Goal: Transaction & Acquisition: Purchase product/service

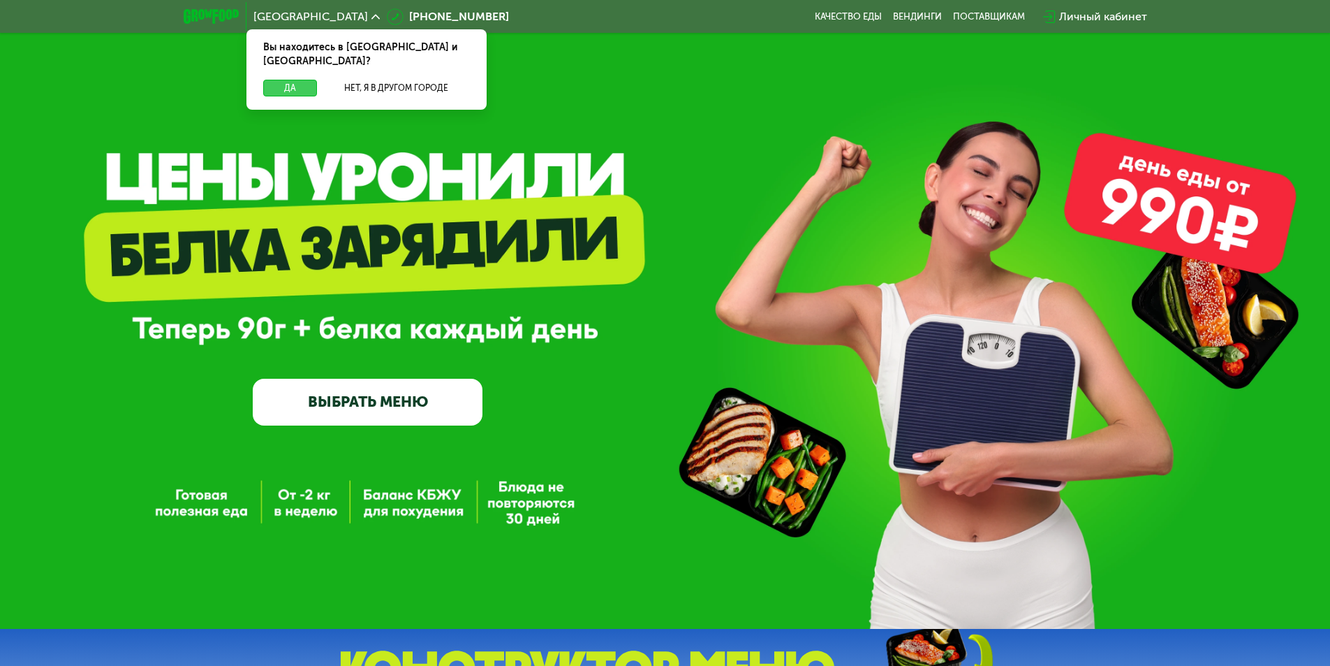
click at [293, 80] on button "Да" at bounding box center [290, 88] width 54 height 17
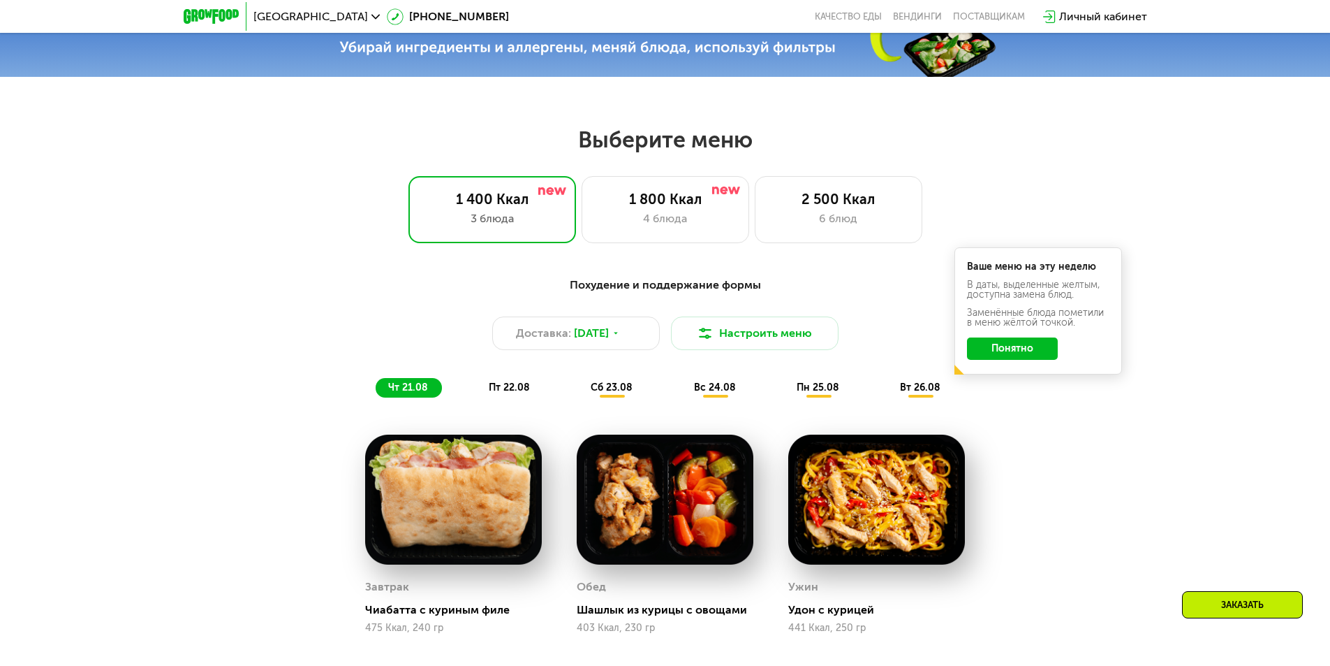
scroll to position [768, 0]
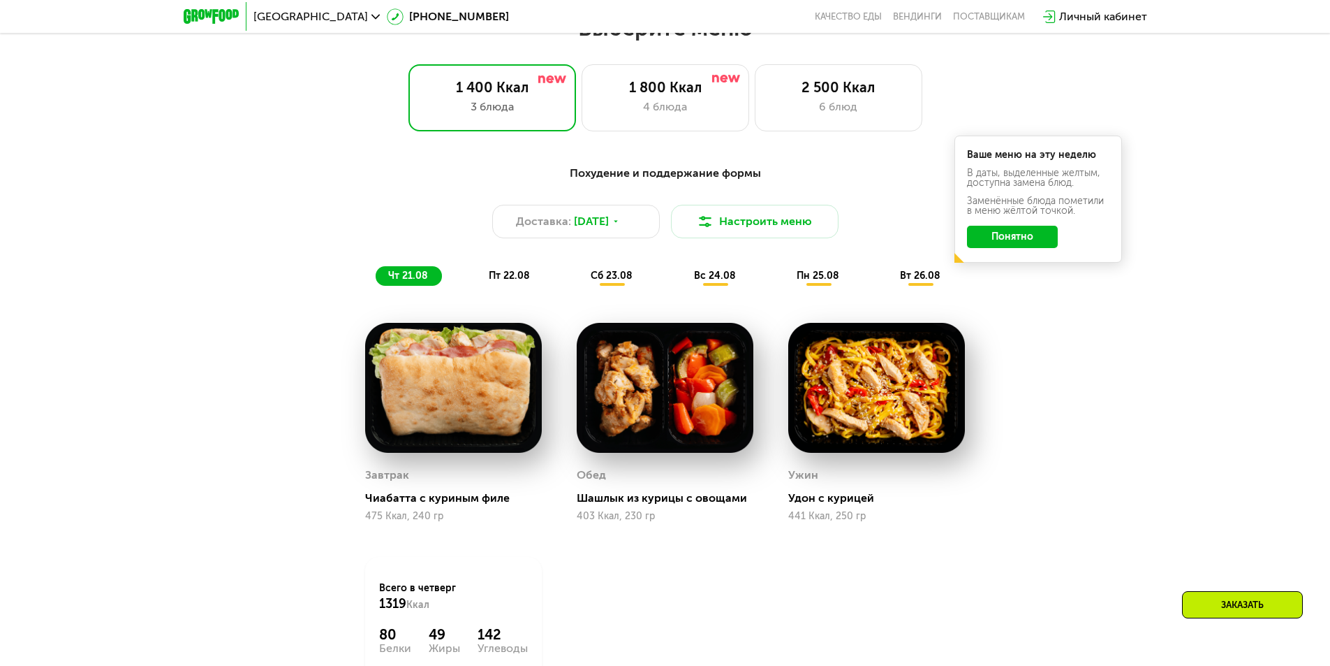
click at [994, 244] on button "Понятно" at bounding box center [1012, 237] width 91 height 22
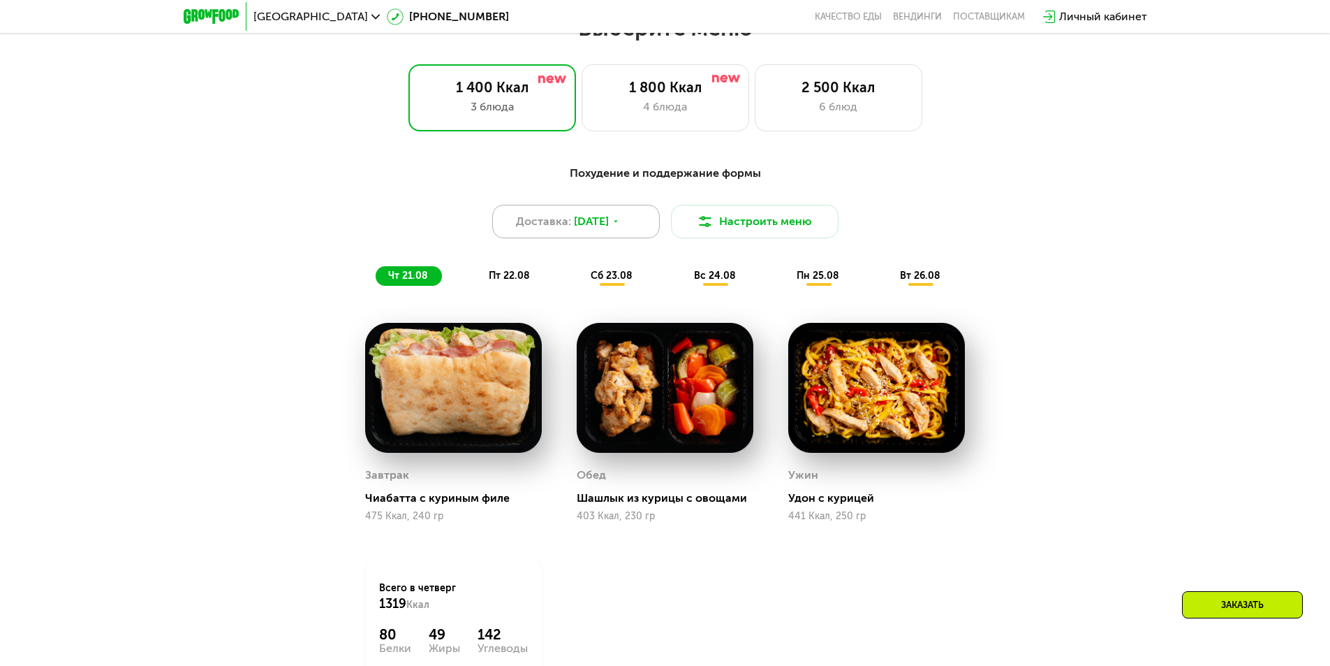
click at [631, 234] on div "Доставка: [DATE]" at bounding box center [576, 222] width 168 height 34
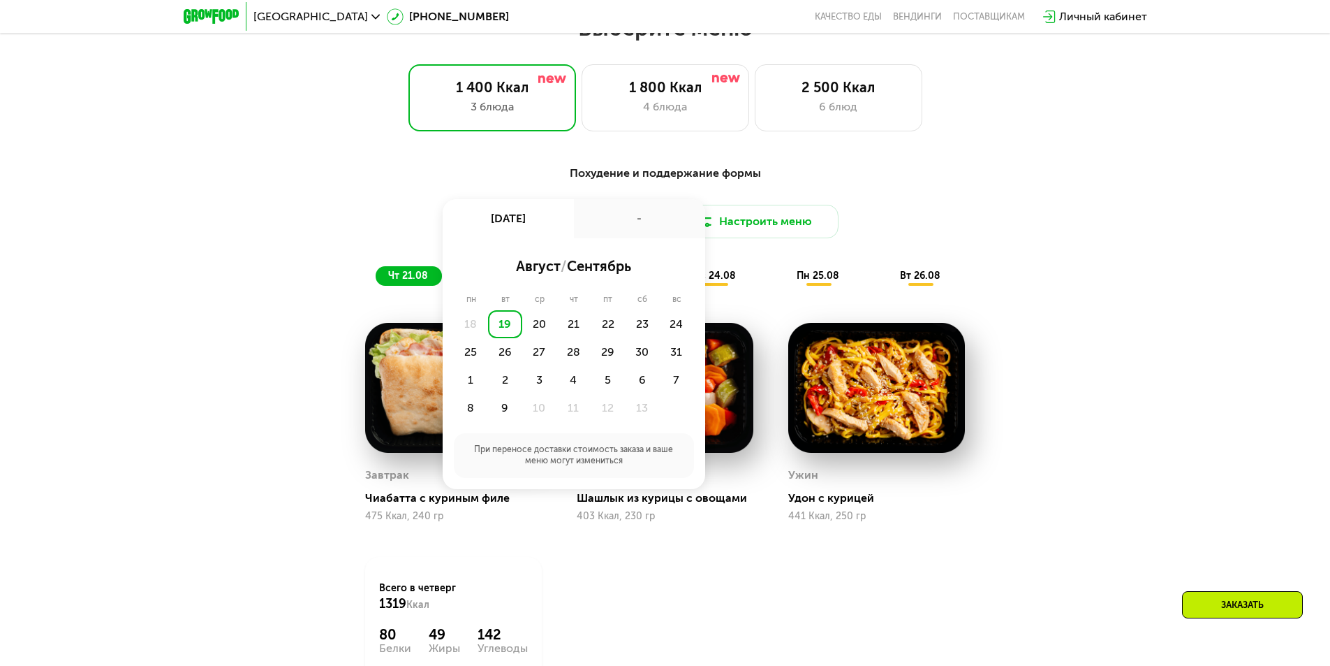
click at [1161, 326] on div "Похудение и поддержание формы Доставка: [DATE] авг, вт - август / сентябрь пн в…" at bounding box center [665, 458] width 1330 height 626
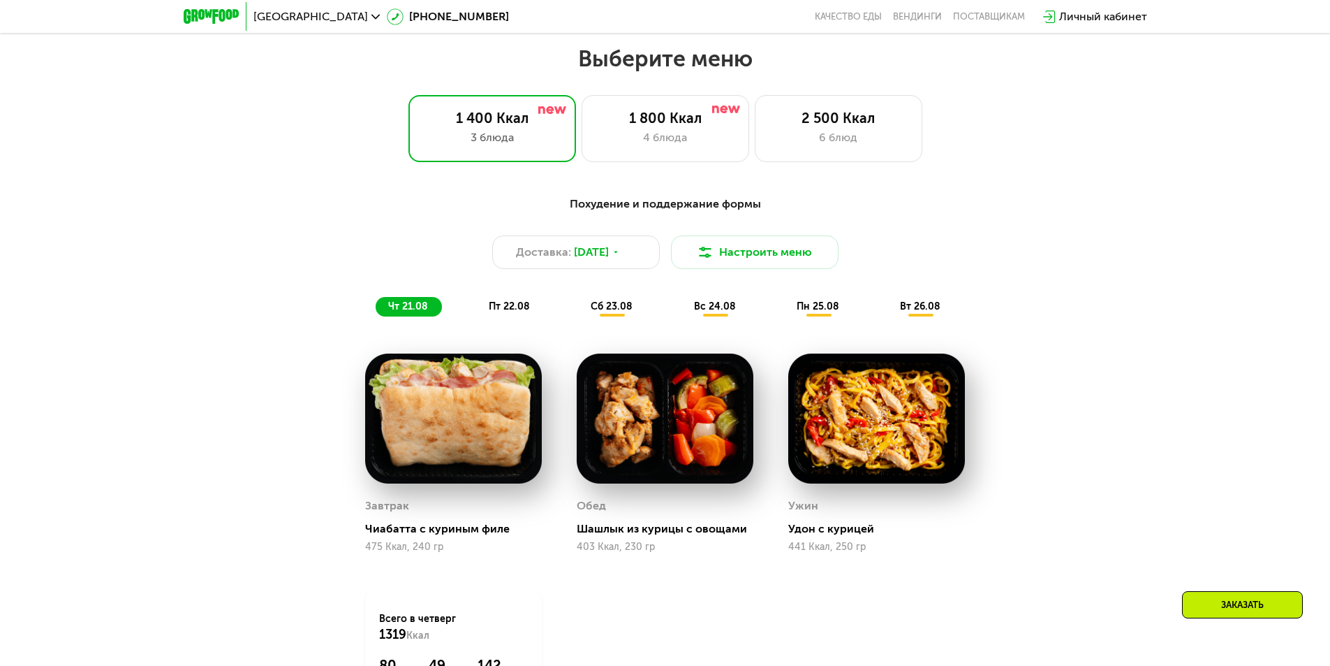
scroll to position [628, 0]
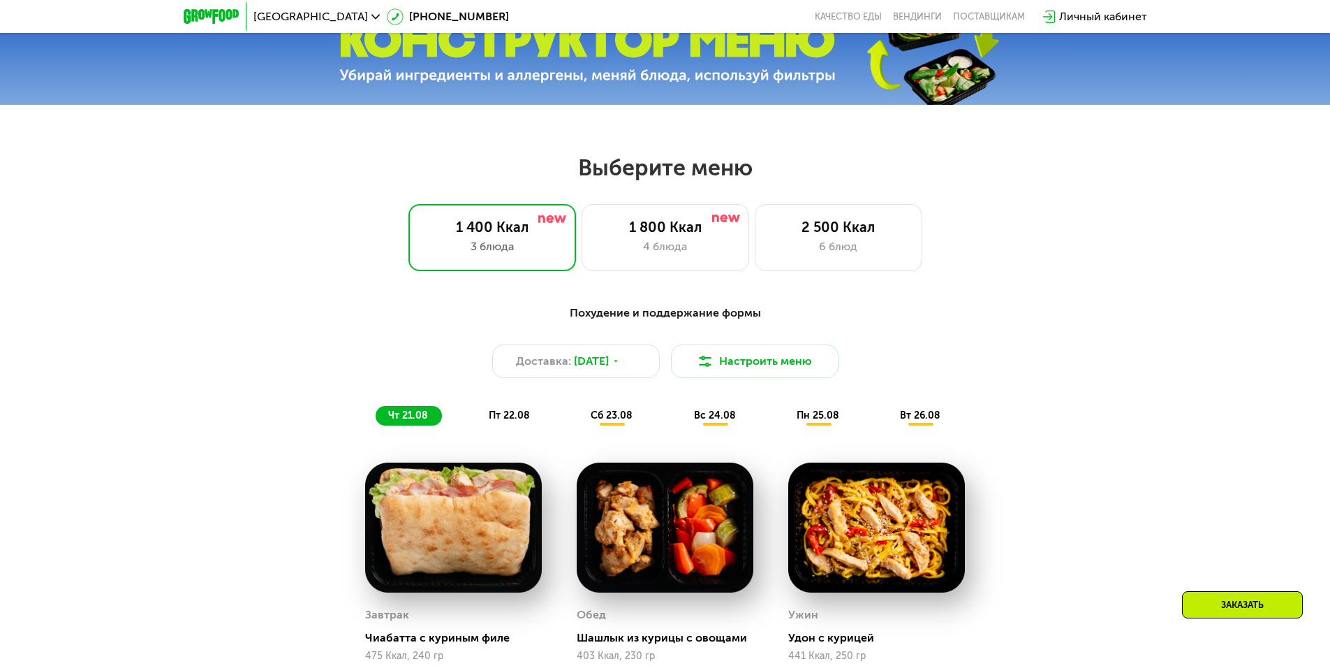
click at [520, 421] on span "пт 22.08" at bounding box center [509, 415] width 41 height 12
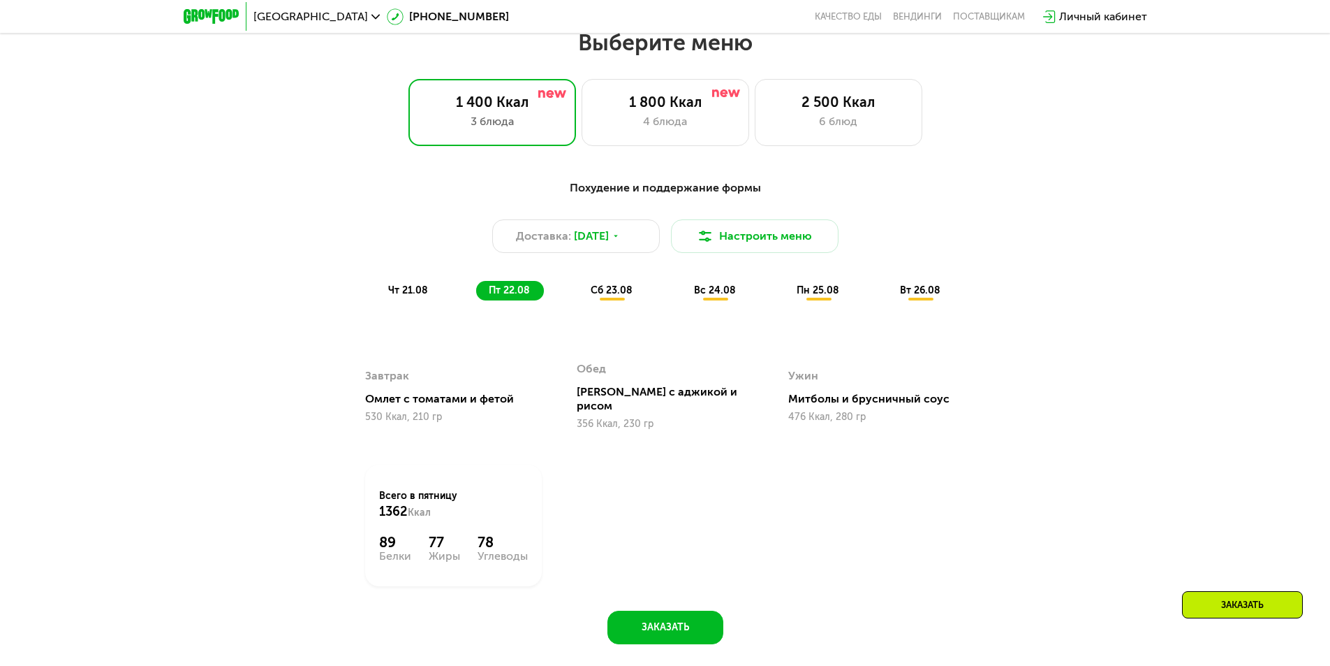
scroll to position [768, 0]
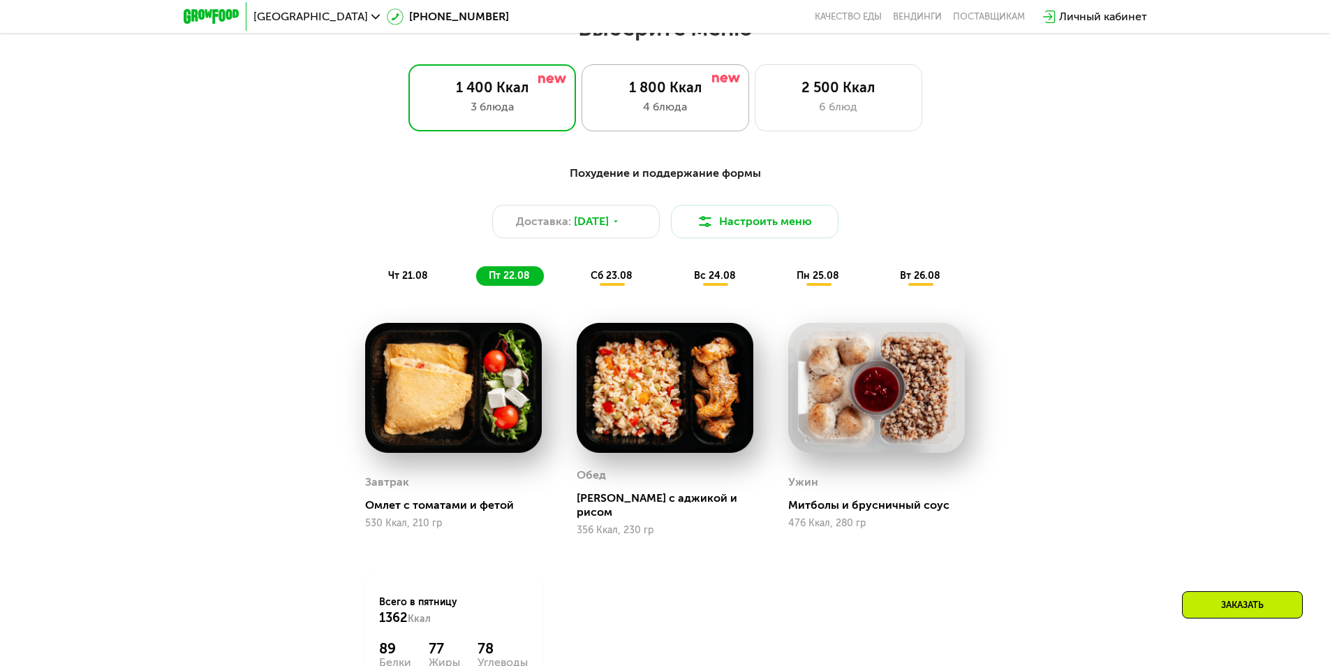
click at [755, 124] on div "1 800 Ккал 4 блюда" at bounding box center [839, 97] width 168 height 67
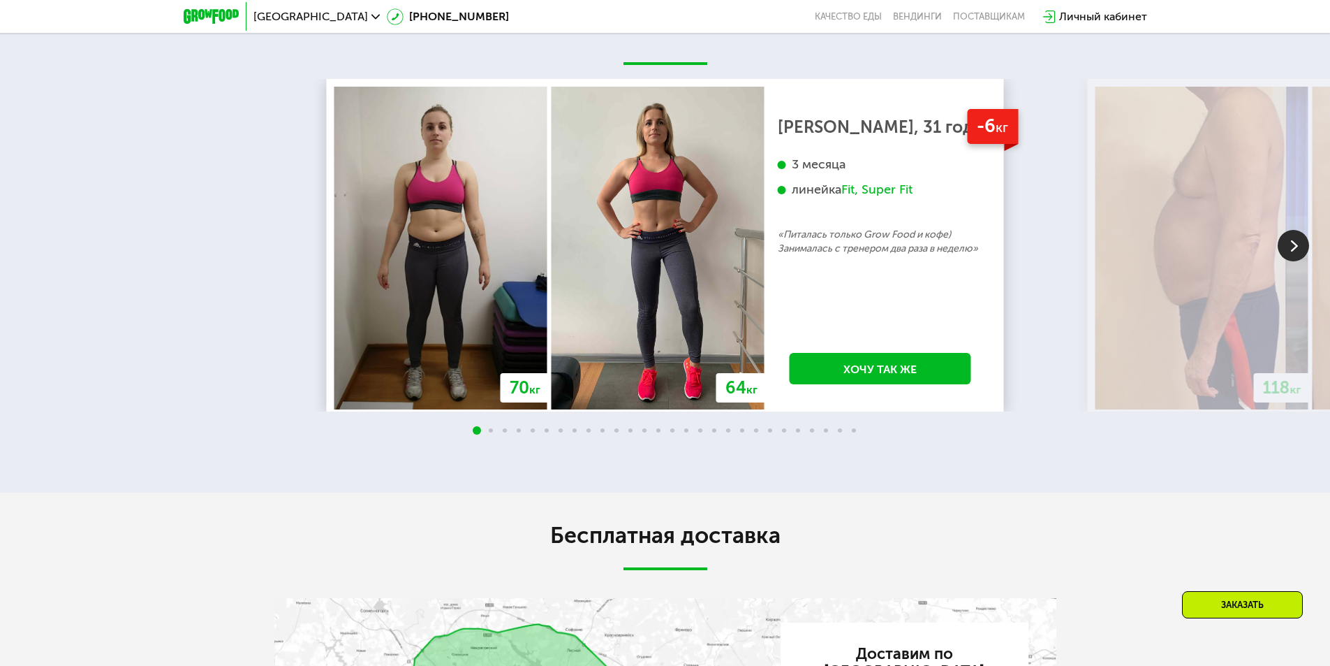
scroll to position [2643, 0]
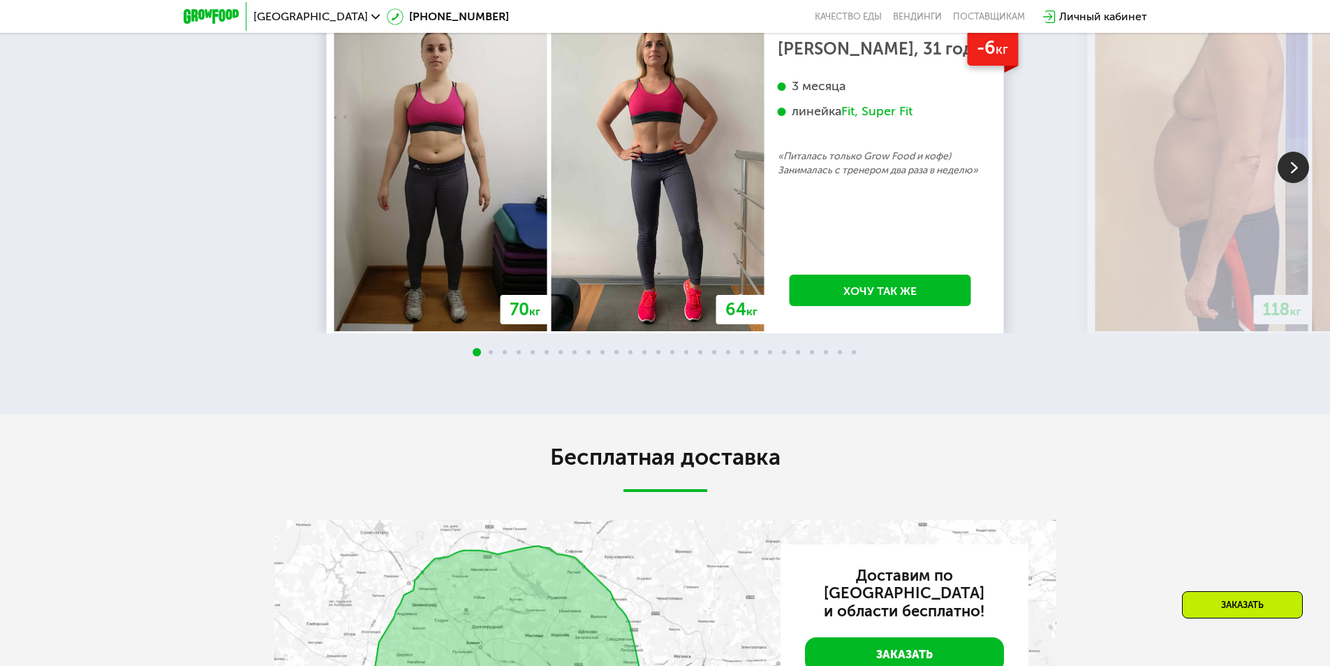
click at [1301, 183] on img at bounding box center [1293, 167] width 31 height 31
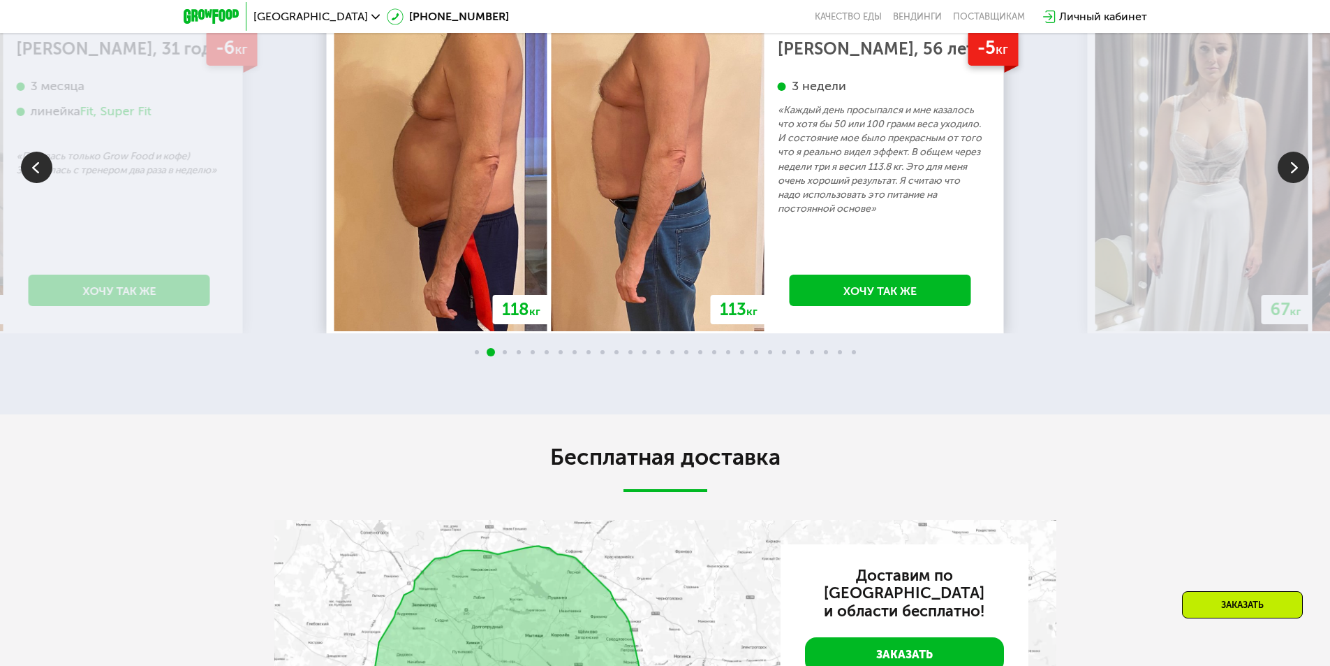
click at [1301, 183] on img at bounding box center [1293, 167] width 31 height 31
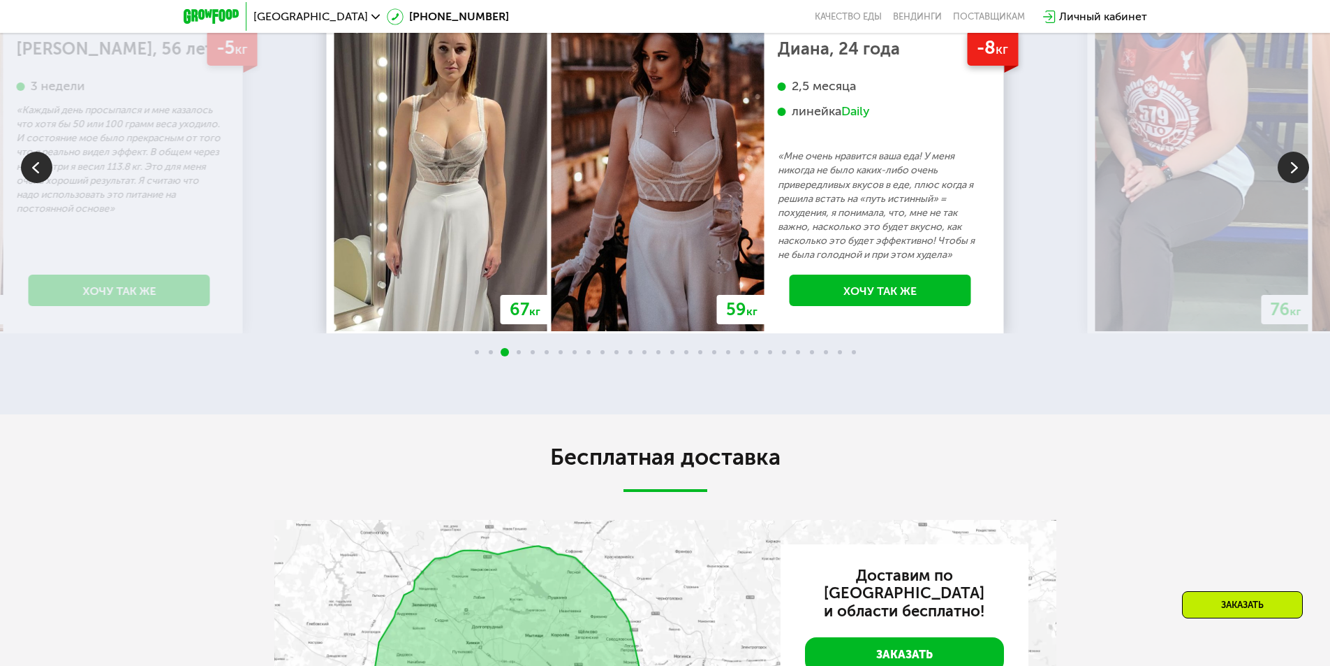
click at [1301, 183] on img at bounding box center [1293, 167] width 31 height 31
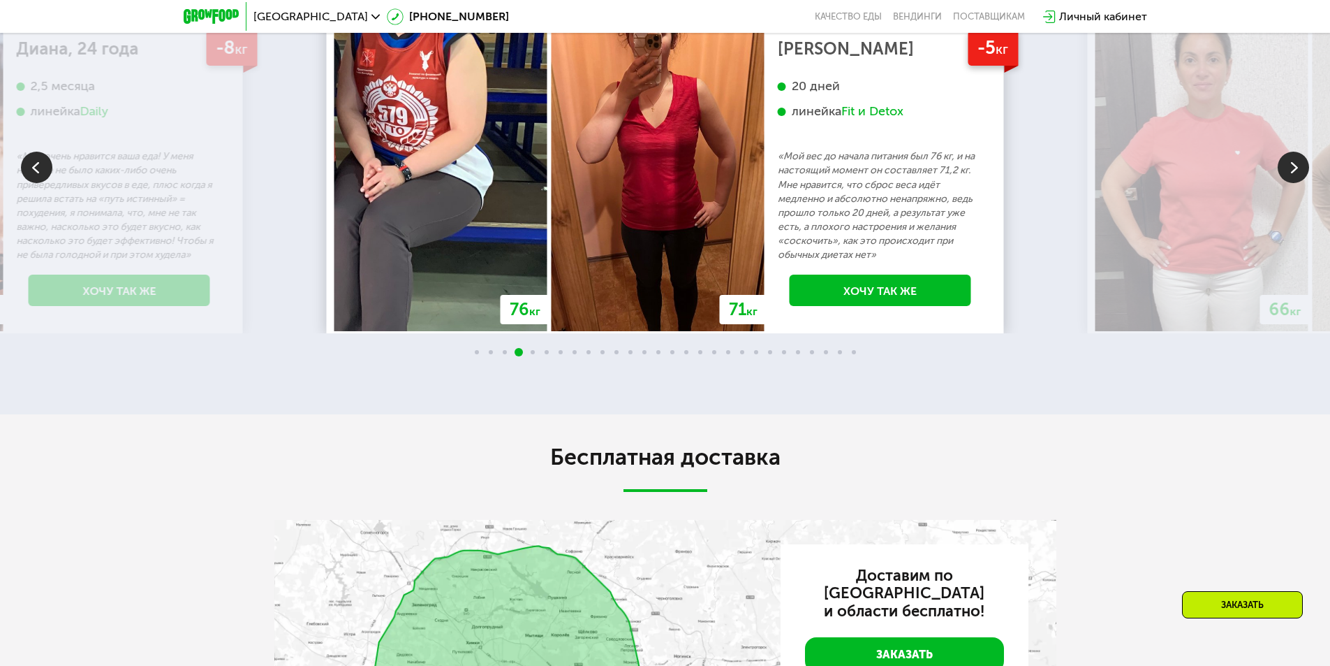
click at [1301, 183] on img at bounding box center [1293, 167] width 31 height 31
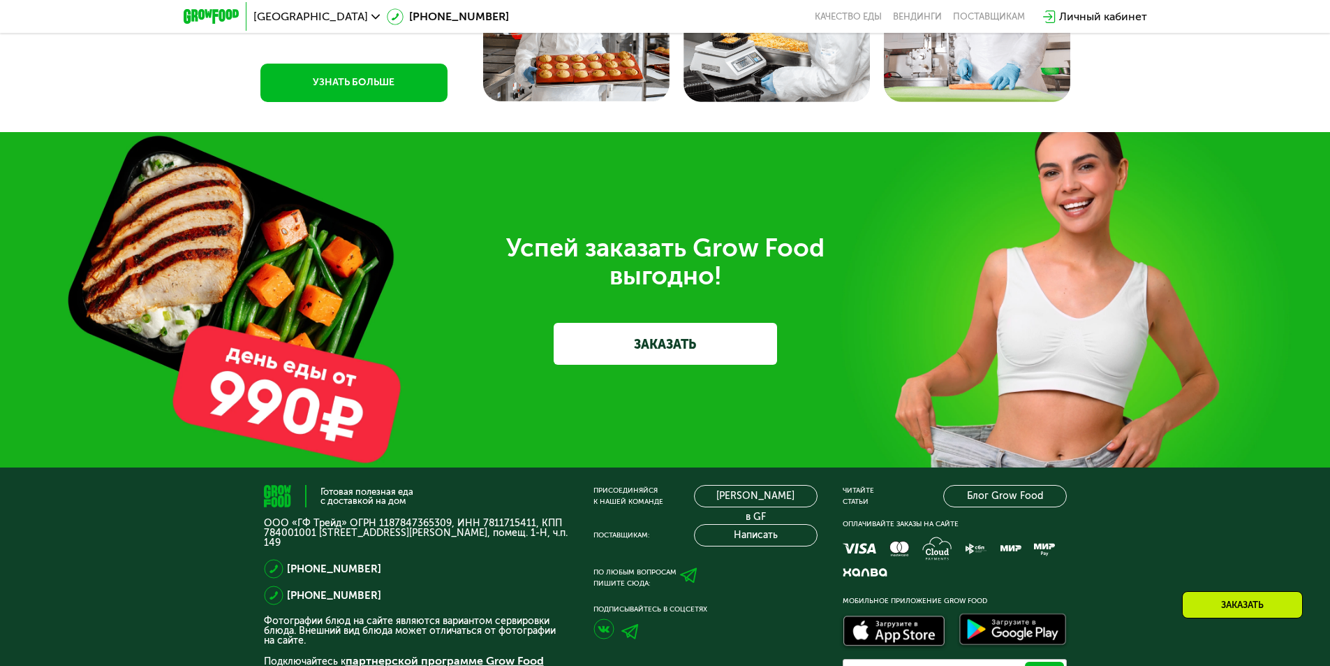
scroll to position [4249, 0]
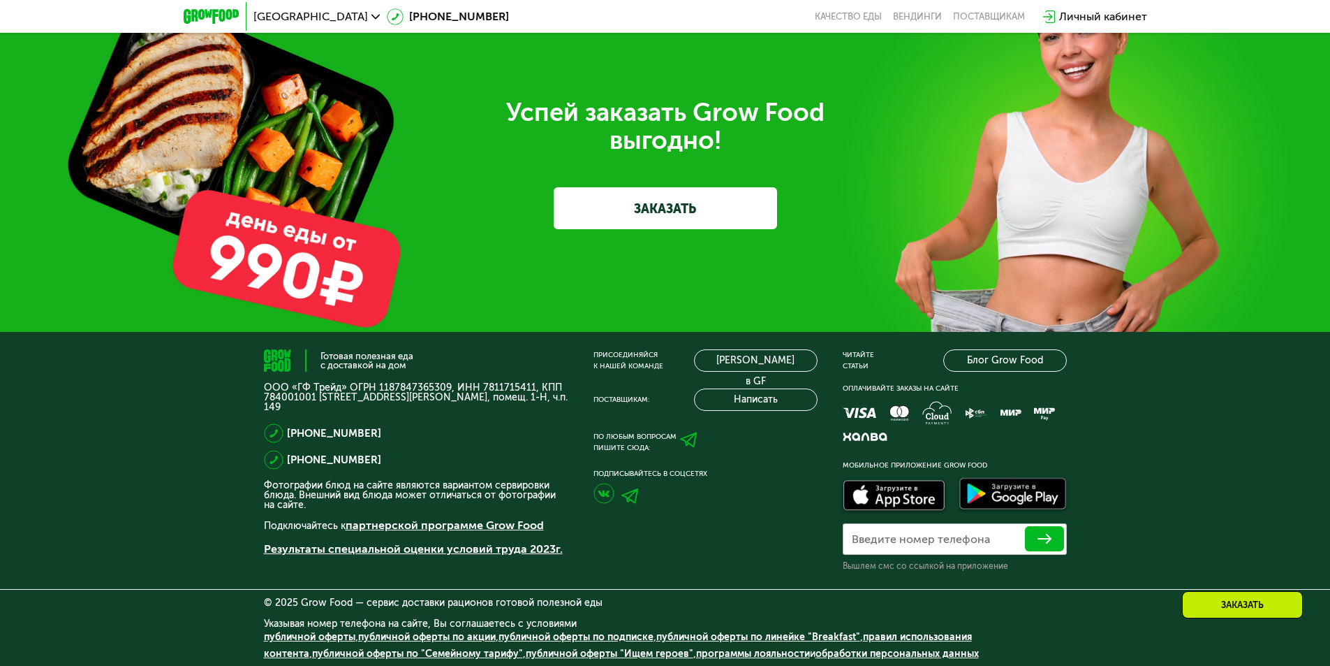
click at [714, 229] on link "ЗАКАЗАТЬ" at bounding box center [665, 208] width 223 height 42
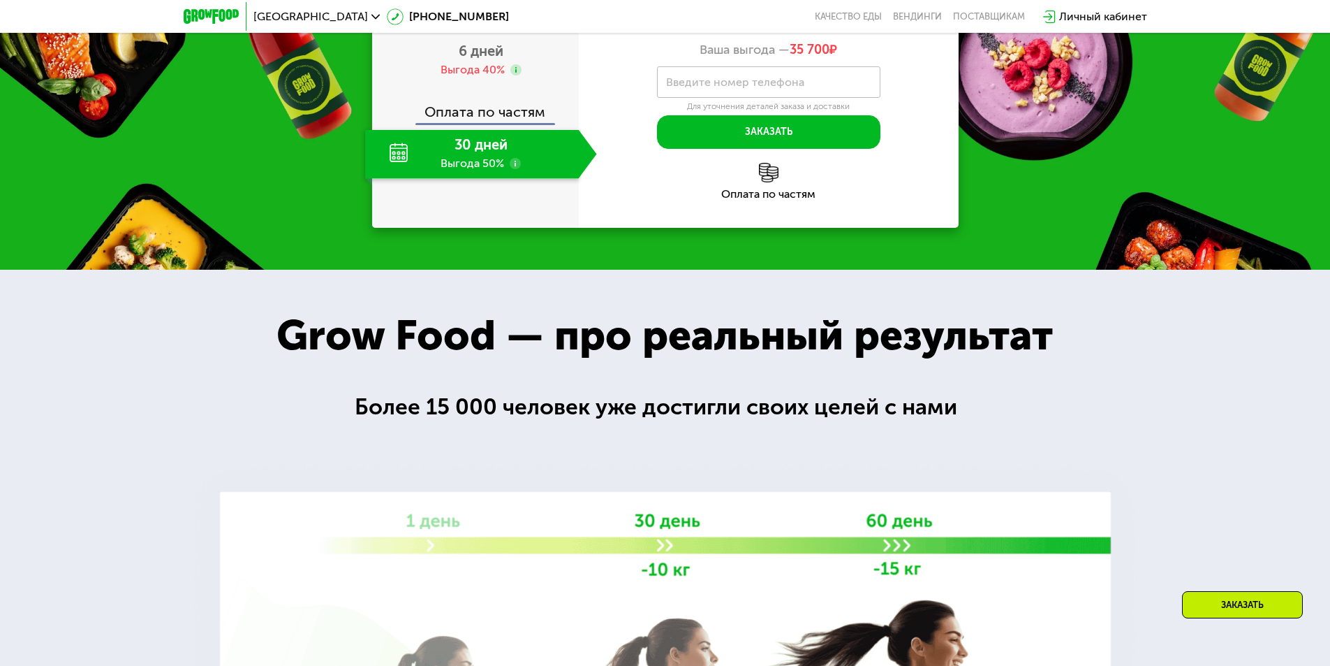
scroll to position [1589, 0]
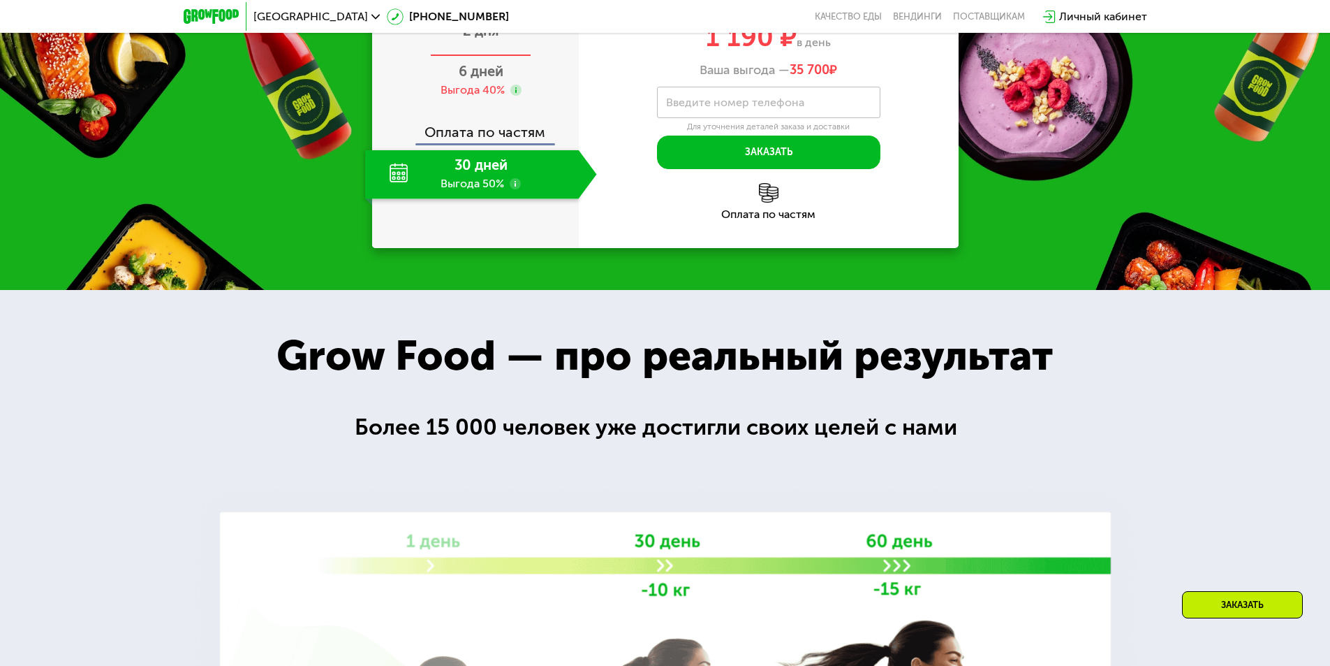
click at [498, 39] on span "2 дня" at bounding box center [481, 30] width 36 height 17
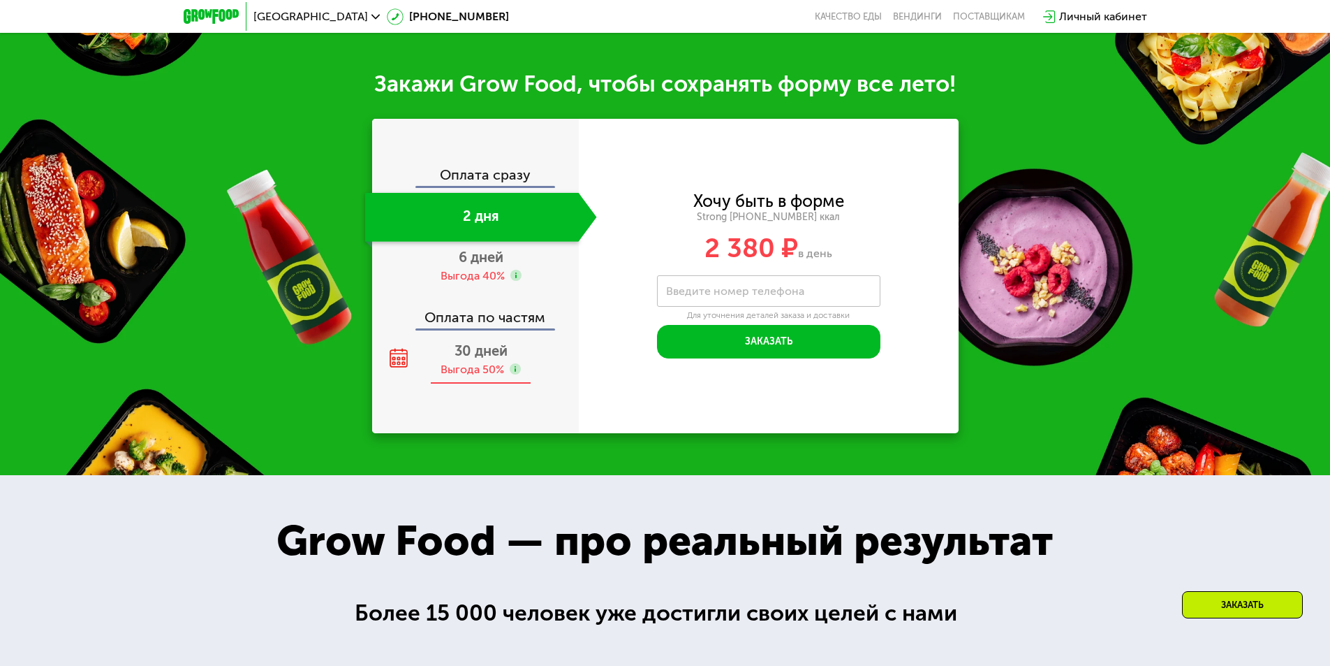
click at [503, 368] on div "Выгода 50%" at bounding box center [473, 369] width 64 height 15
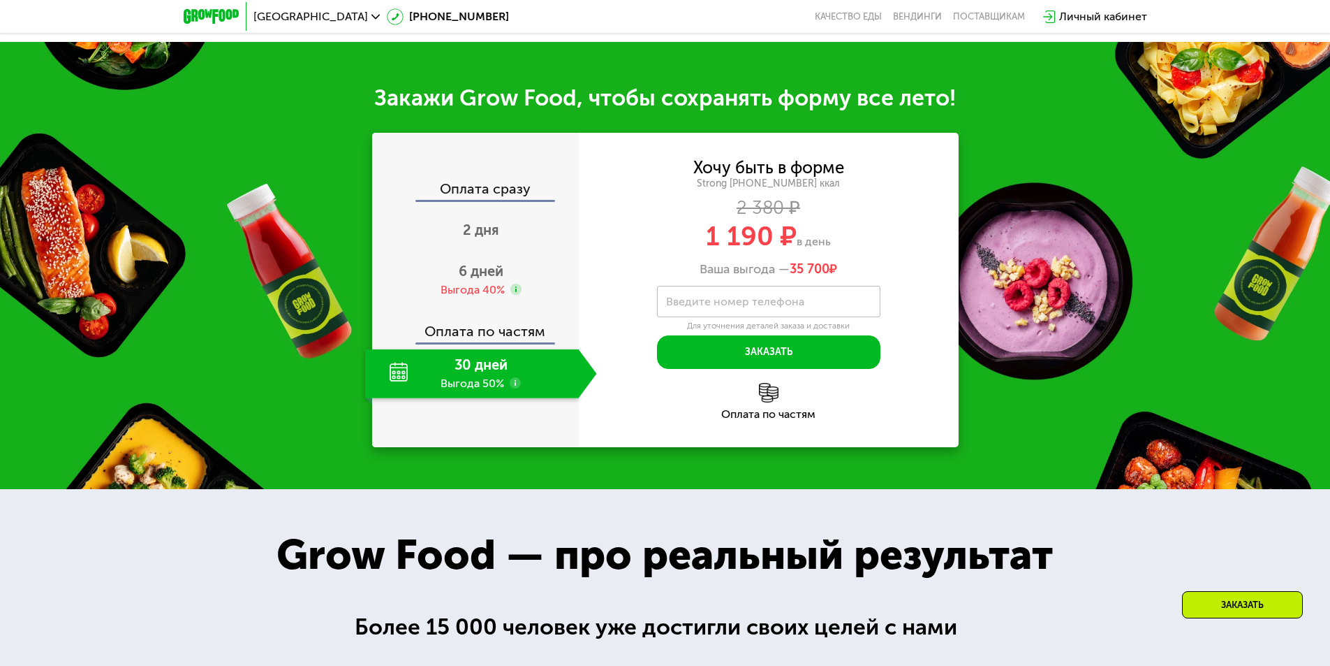
click at [500, 366] on div "30 дней Выгода 50%" at bounding box center [472, 373] width 214 height 49
click at [494, 264] on span "6 дней" at bounding box center [481, 271] width 45 height 17
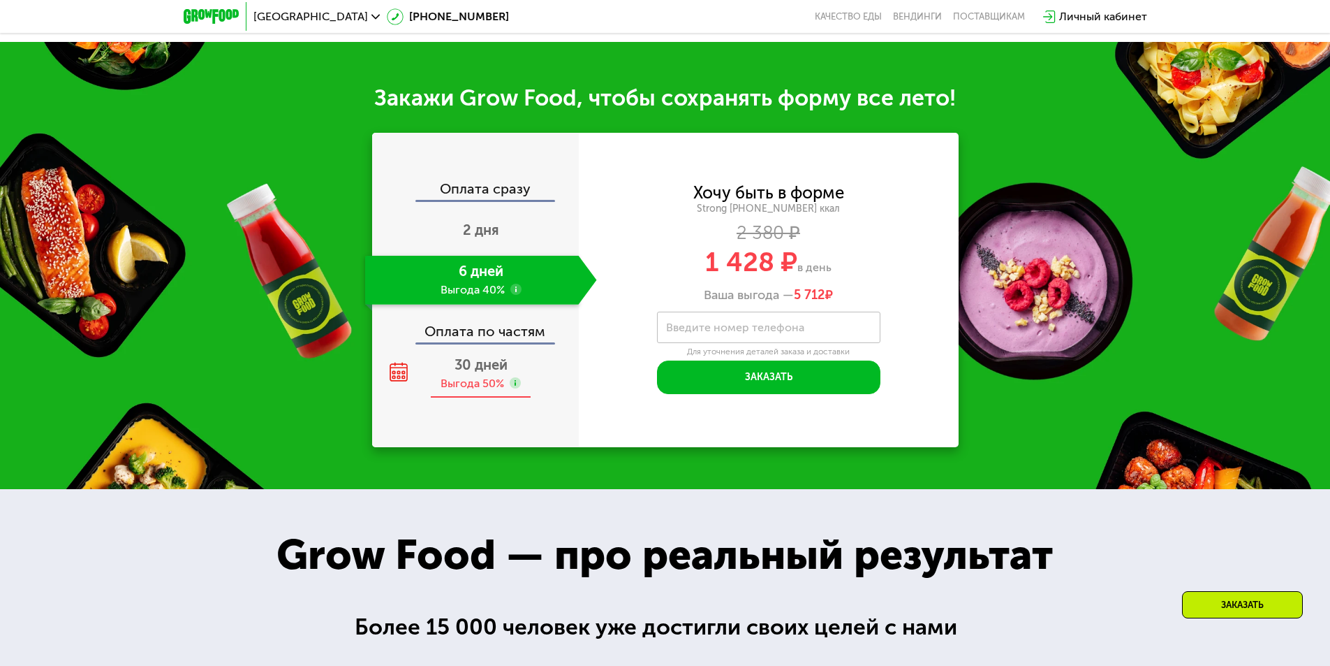
click at [496, 365] on div "30 дней Выгода 50%" at bounding box center [481, 373] width 232 height 49
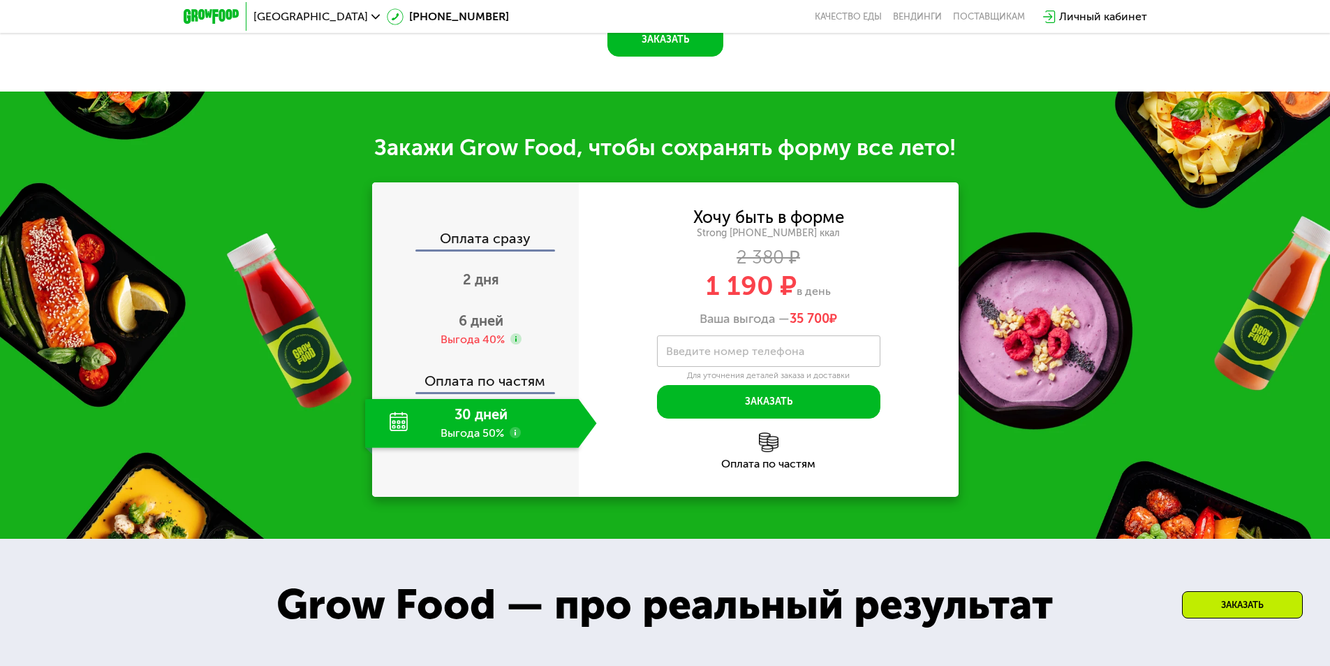
scroll to position [1520, 0]
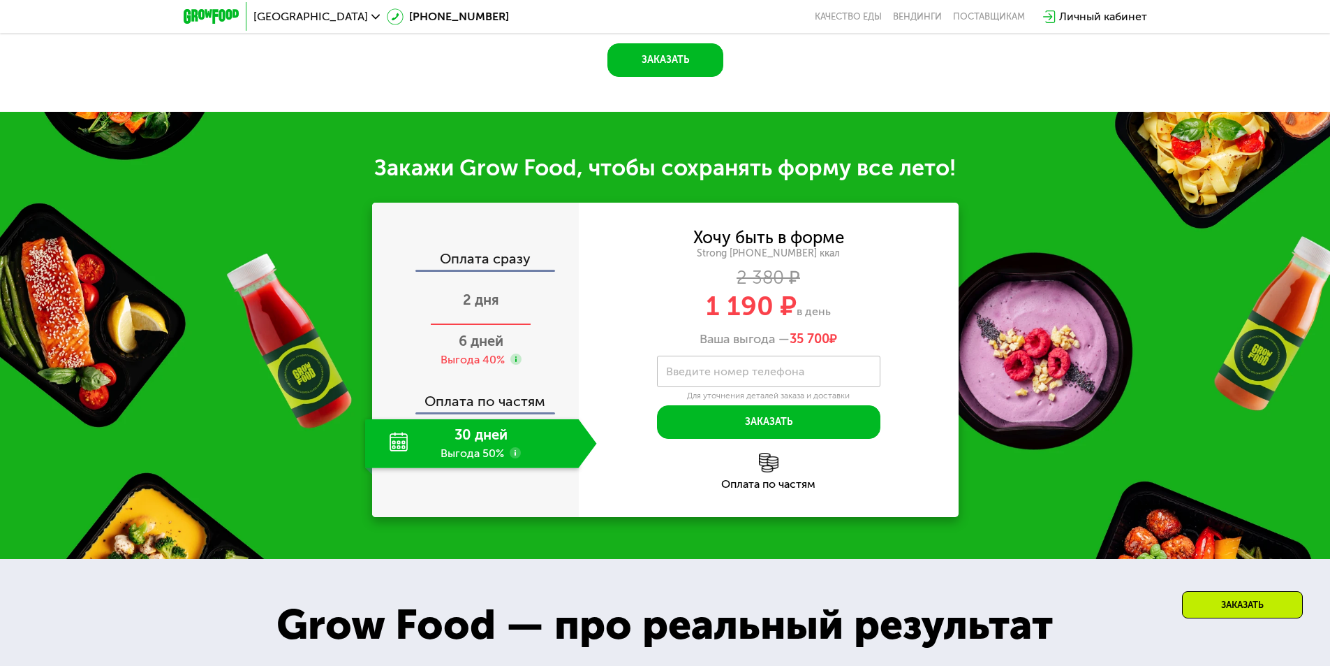
click at [480, 281] on div "2 дня" at bounding box center [481, 301] width 232 height 49
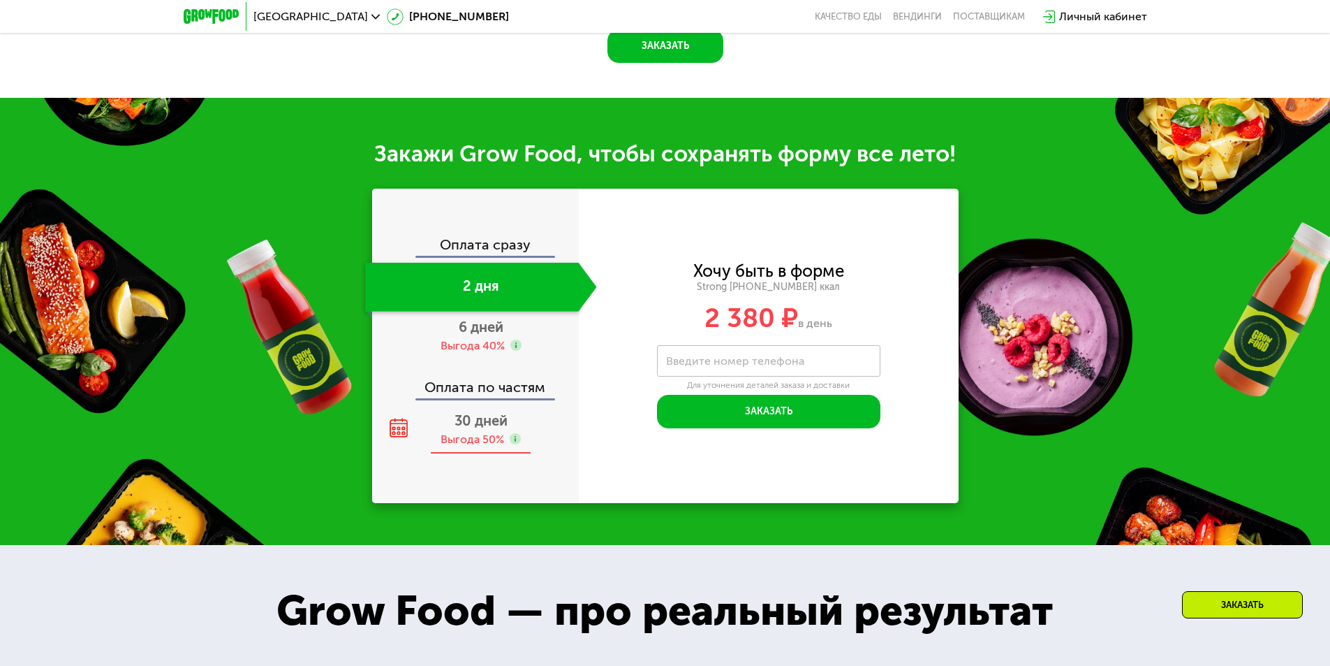
click at [499, 434] on div "30 дней Выгода 50%" at bounding box center [481, 429] width 232 height 49
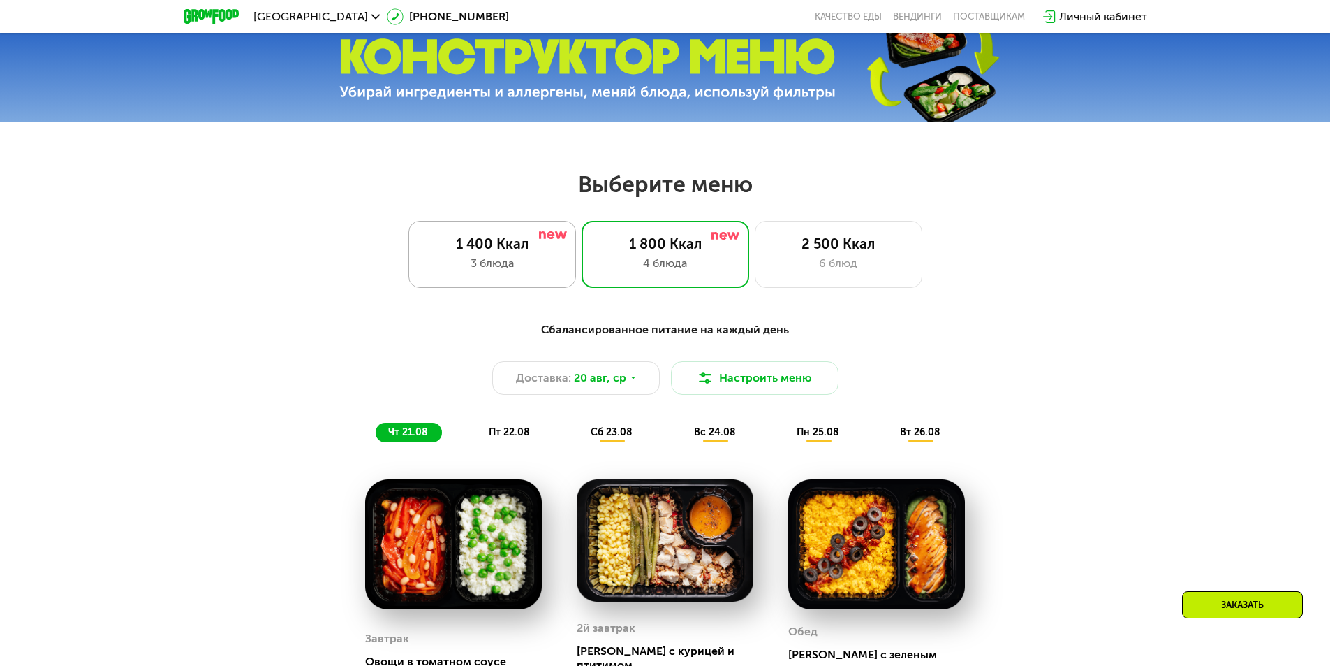
click at [517, 260] on div "3 блюда" at bounding box center [492, 263] width 138 height 17
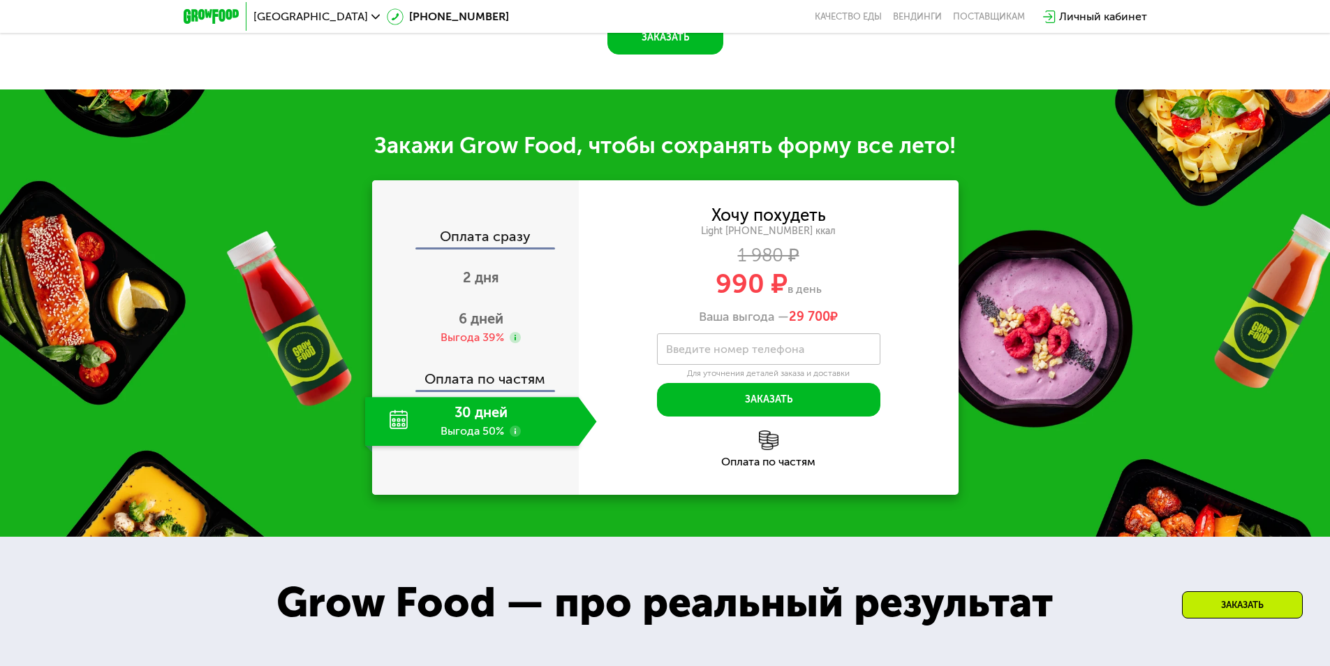
click at [490, 417] on div "30 дней Выгода 50%" at bounding box center [472, 421] width 214 height 49
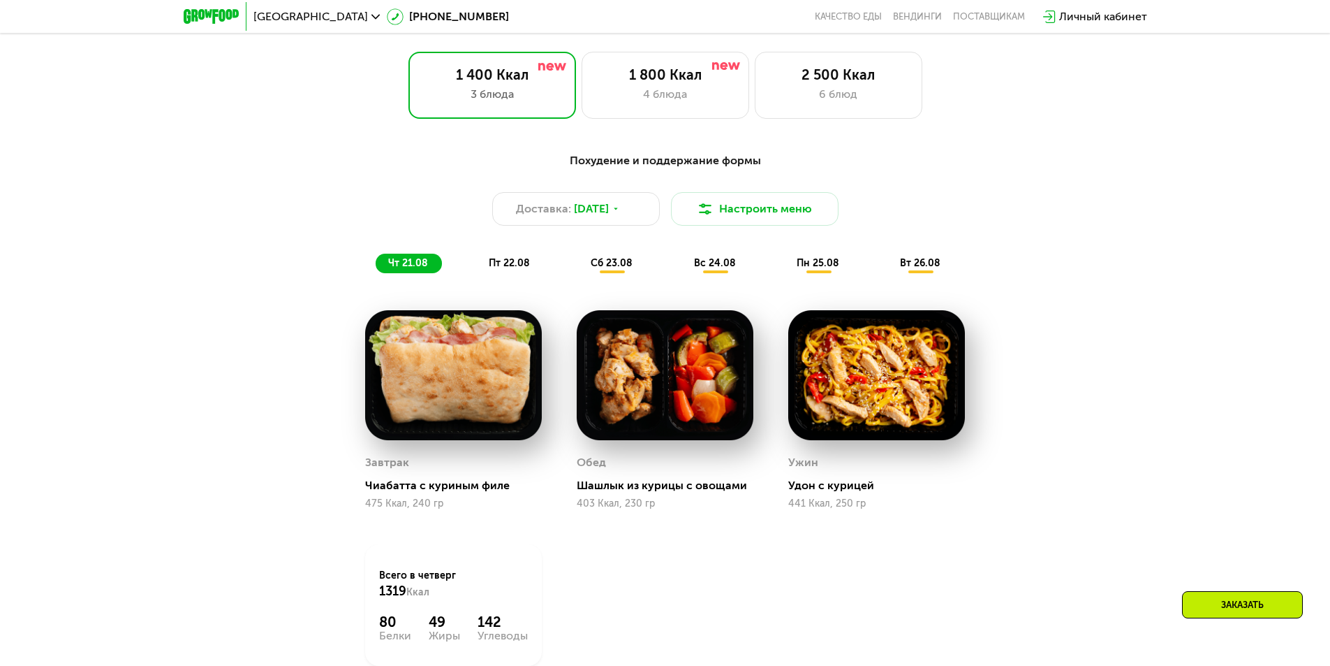
scroll to position [751, 0]
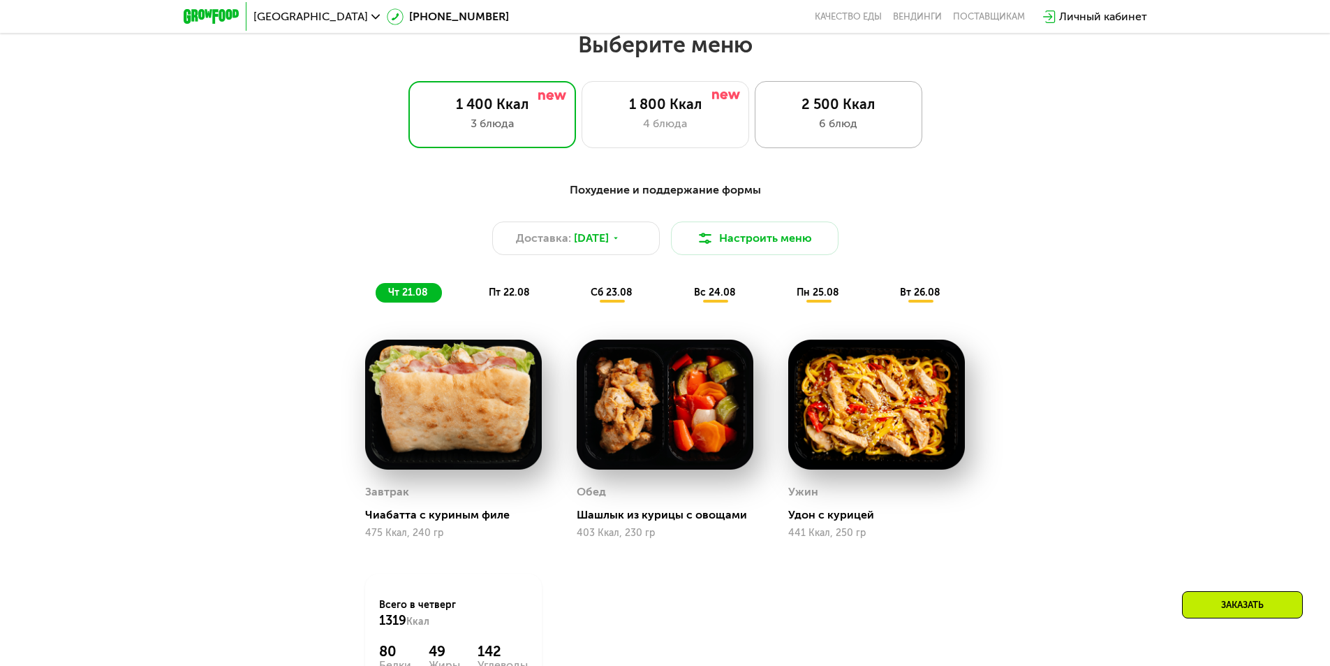
click at [861, 142] on div "2 500 Ккал 6 блюд" at bounding box center [839, 114] width 168 height 67
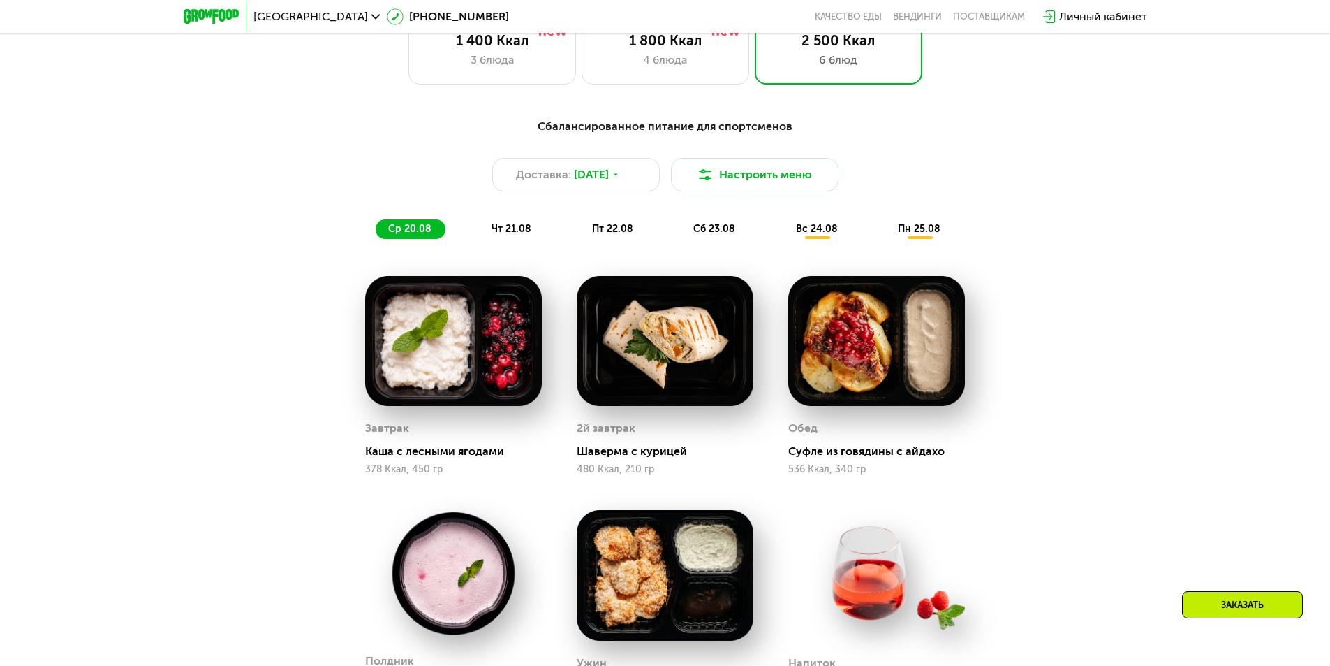
scroll to position [582, 0]
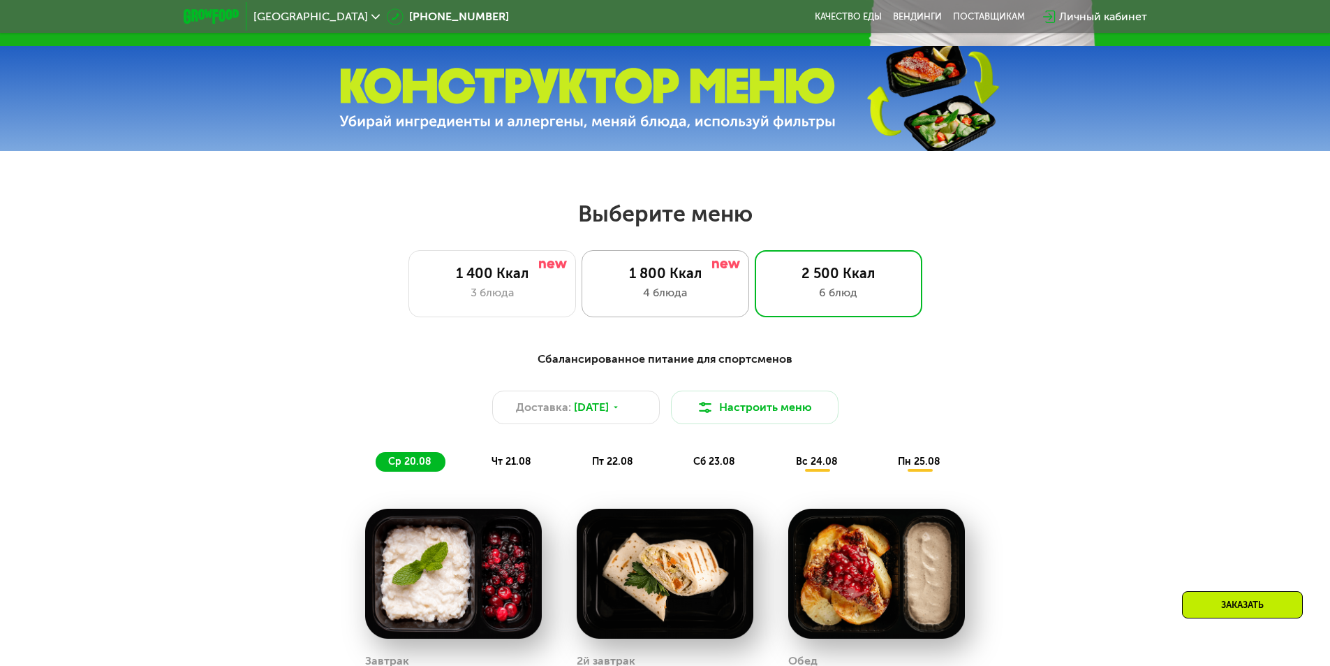
click at [640, 301] on div "4 блюда" at bounding box center [665, 292] width 138 height 17
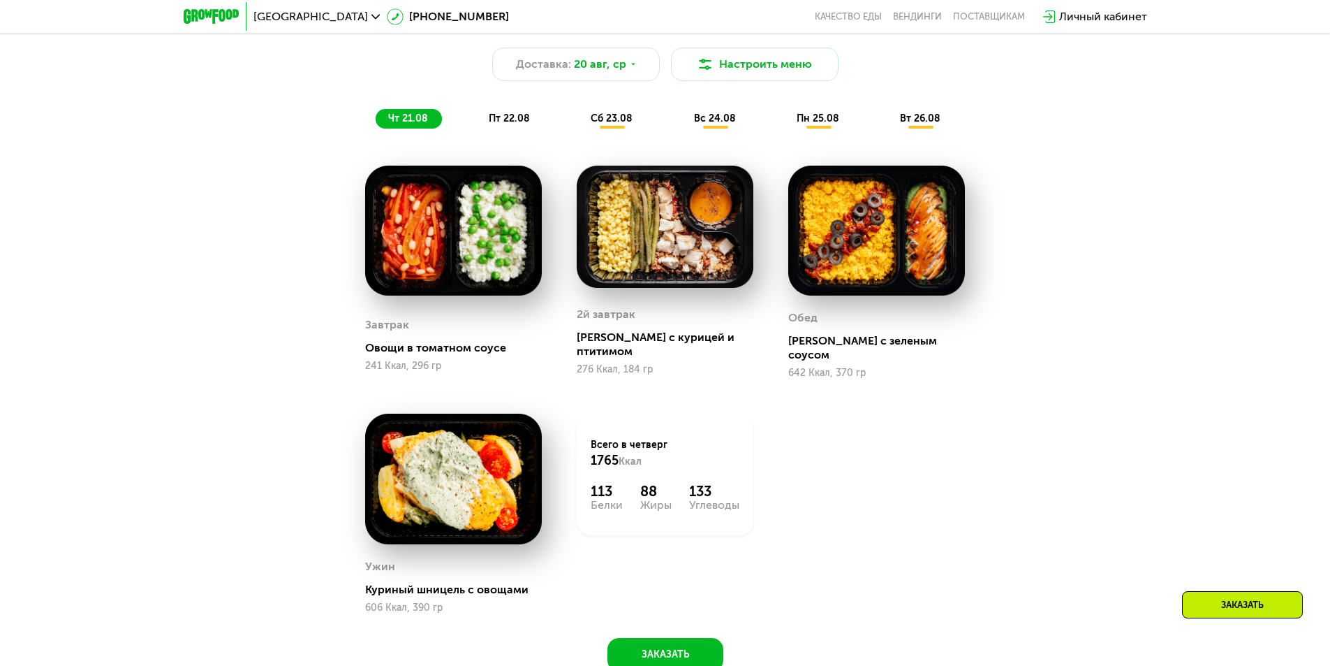
scroll to position [932, 0]
